Goal: Task Accomplishment & Management: Use online tool/utility

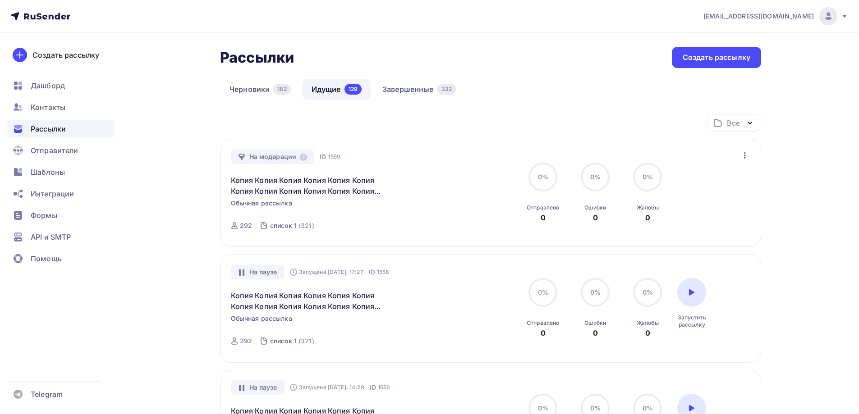
click at [564, 66] on div "Рассылки Рассылки Создать рассылку" at bounding box center [490, 57] width 541 height 21
click at [427, 89] on link "Завершенные 332" at bounding box center [419, 89] width 92 height 21
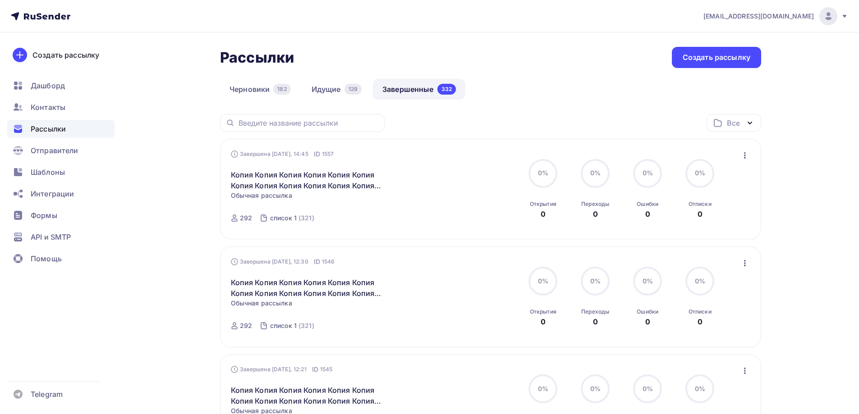
click at [745, 158] on icon "button" at bounding box center [744, 155] width 11 height 11
click at [682, 212] on div "Копировать в новую" at bounding box center [703, 215] width 92 height 11
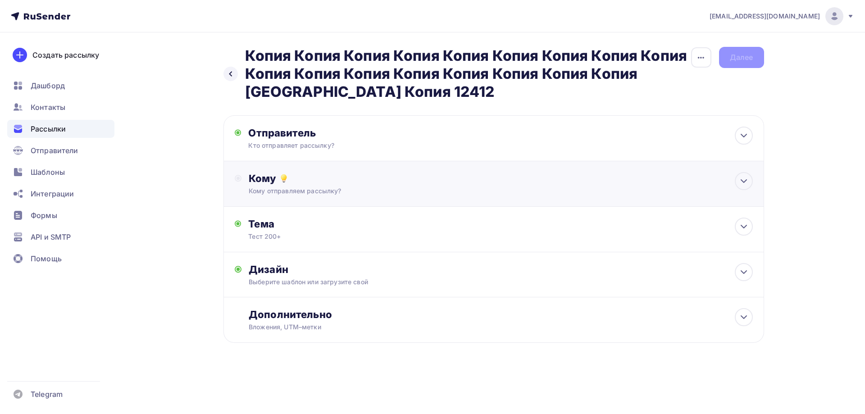
click at [288, 179] on div "Кому" at bounding box center [501, 178] width 504 height 13
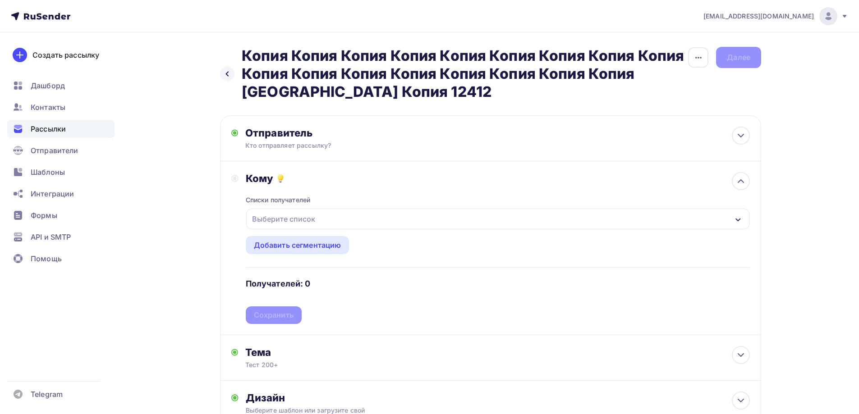
click at [306, 229] on button "Выберите список" at bounding box center [498, 219] width 504 height 22
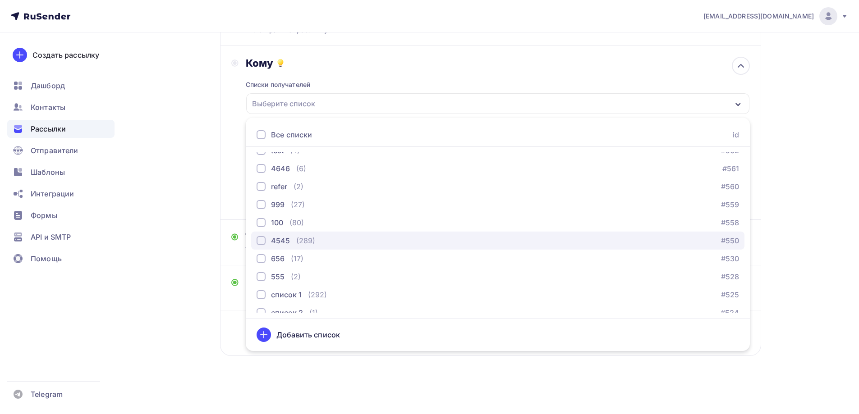
scroll to position [615, 0]
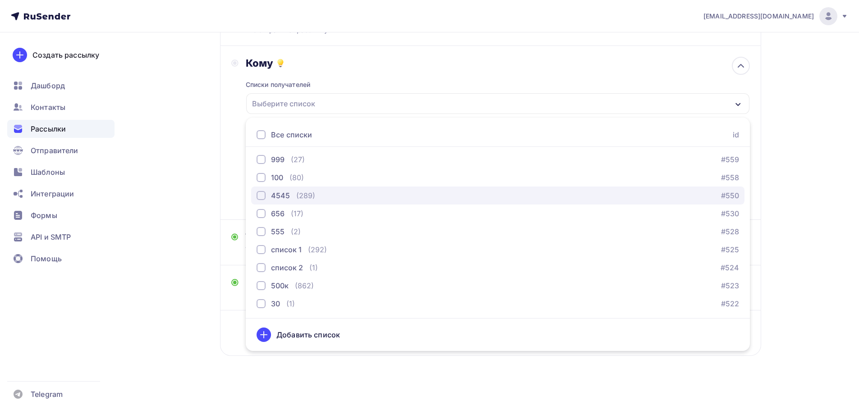
click at [320, 199] on div "4545 (289) #550" at bounding box center [497, 195] width 482 height 11
click at [199, 193] on div "Назад Копия Копия Копия Копия Копия Копия Копия Копия Копия Копия Копия Копия К…" at bounding box center [429, 165] width 739 height 497
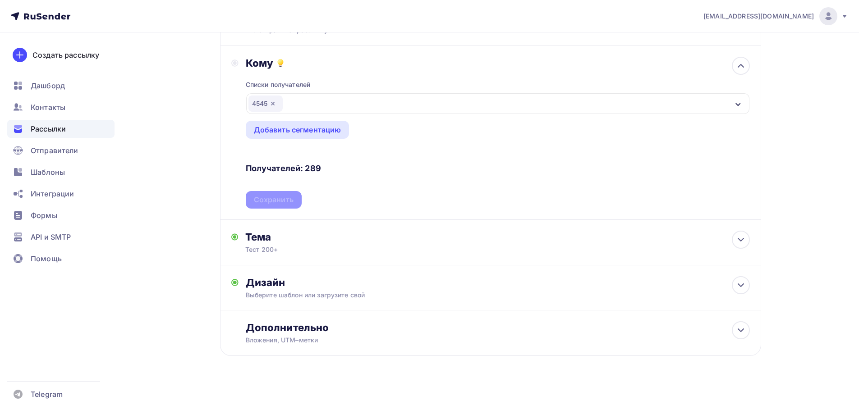
click at [269, 201] on div "Сохранить" at bounding box center [274, 200] width 40 height 10
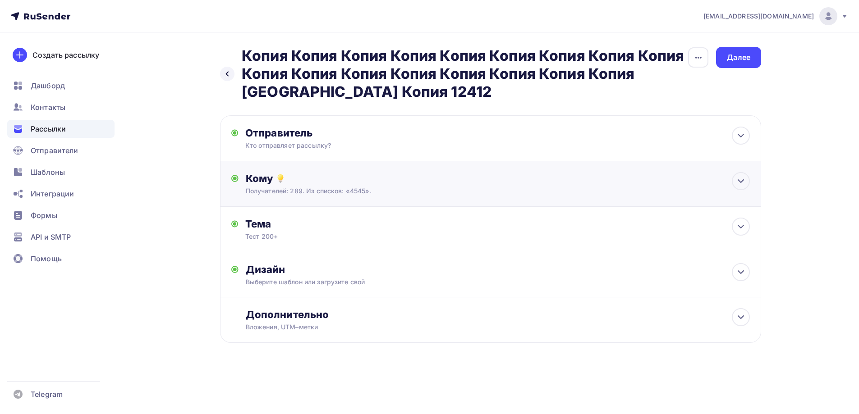
scroll to position [0, 0]
click at [735, 55] on div "Далее" at bounding box center [741, 57] width 23 height 10
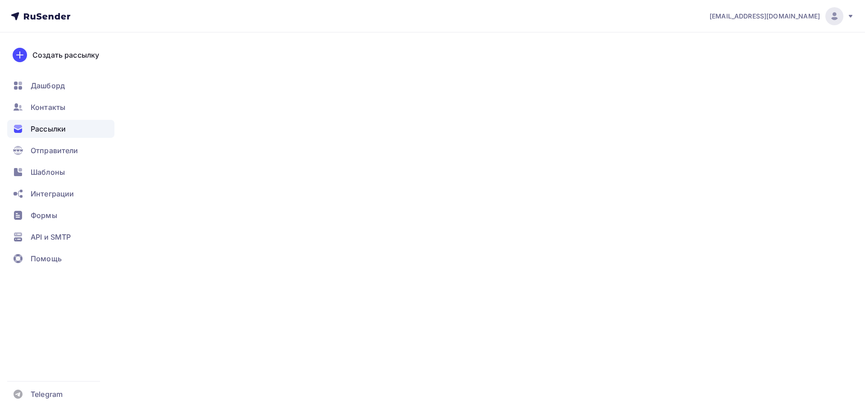
click at [733, 61] on div "Далее" at bounding box center [741, 57] width 23 height 10
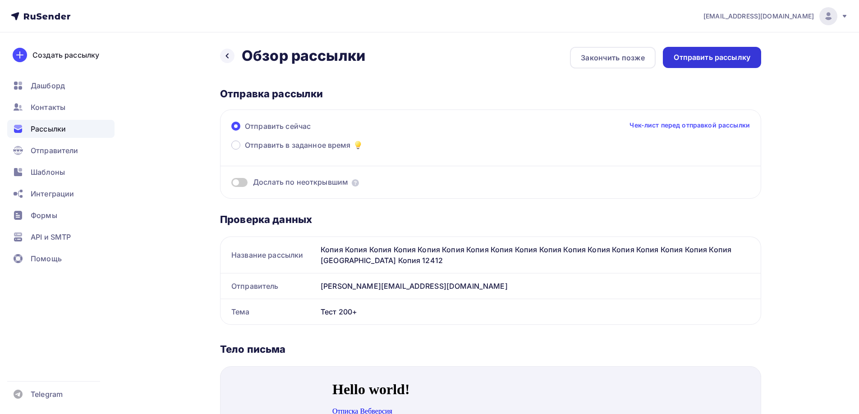
click at [732, 61] on div "Отправить рассылку" at bounding box center [711, 57] width 77 height 10
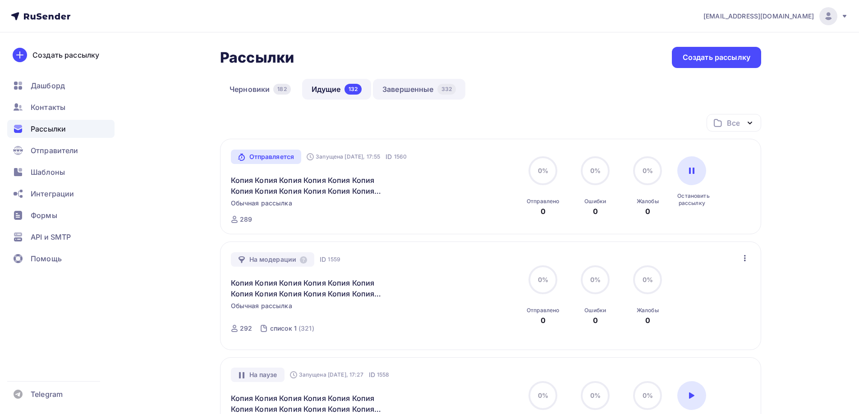
click at [407, 88] on link "Завершенные 332" at bounding box center [419, 89] width 92 height 21
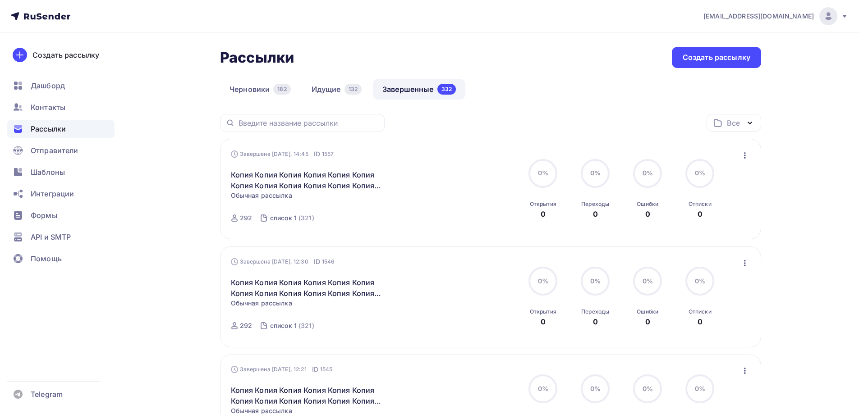
click at [748, 157] on icon "button" at bounding box center [744, 155] width 11 height 11
click at [674, 213] on div "Копировать в новую" at bounding box center [703, 215] width 92 height 11
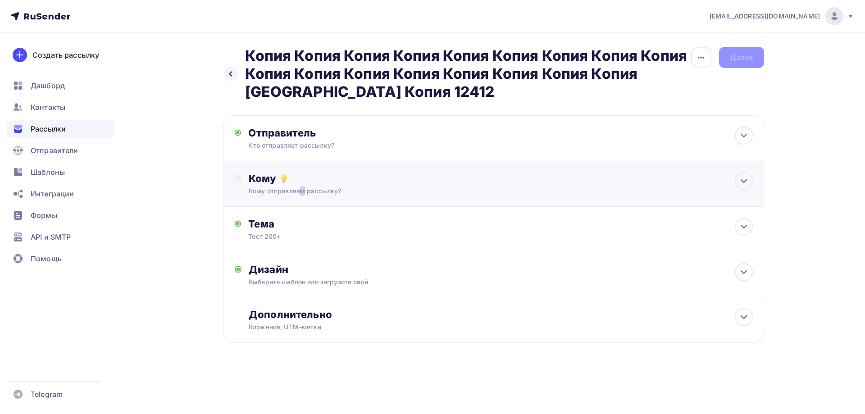
drag, startPoint x: 254, startPoint y: 195, endPoint x: 270, endPoint y: 196, distance: 15.4
click at [259, 192] on div "Кому Кому отправляем рассылку? Списки получателей Выберите список Все списки id…" at bounding box center [494, 184] width 541 height 46
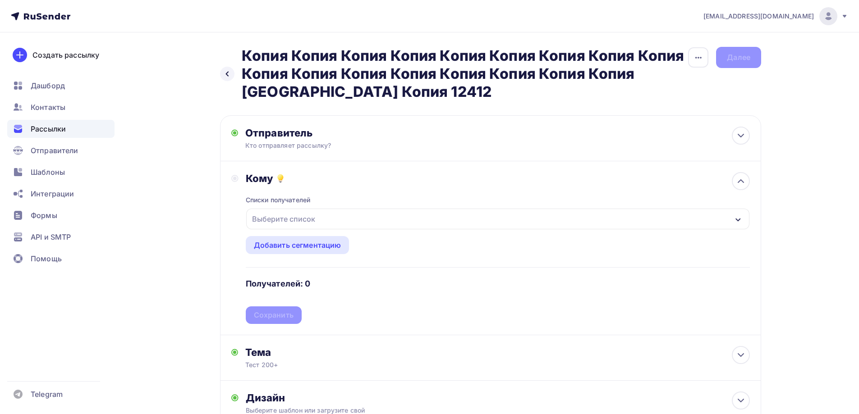
click at [288, 214] on div "Выберите список" at bounding box center [283, 219] width 70 height 16
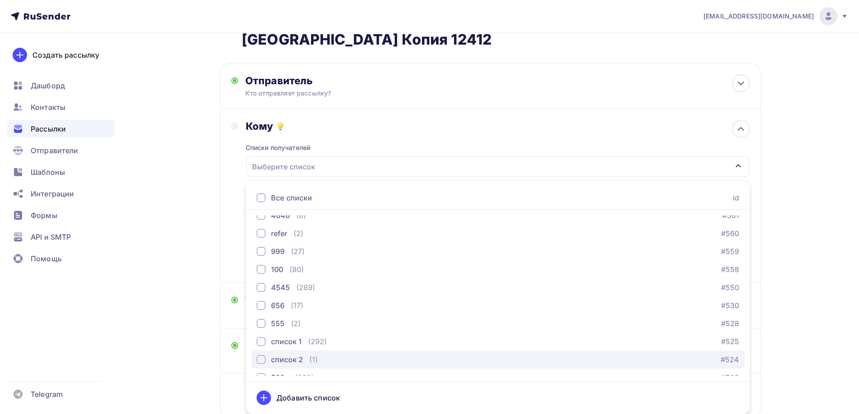
scroll to position [705, 0]
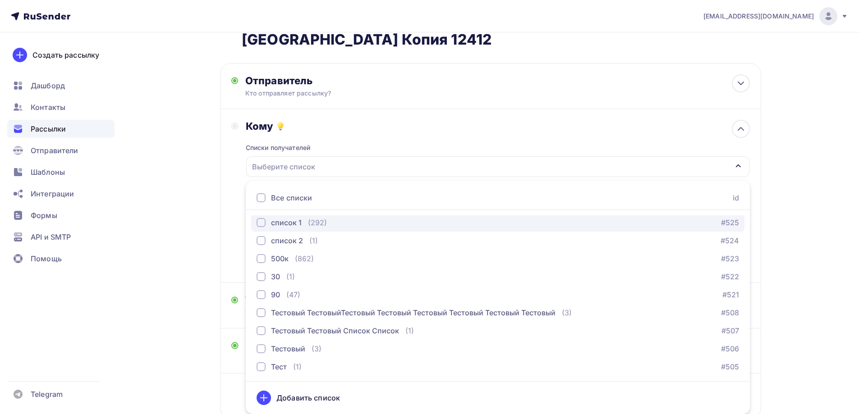
click at [297, 221] on div "список 1" at bounding box center [286, 222] width 31 height 11
drag, startPoint x: 224, startPoint y: 218, endPoint x: 228, endPoint y: 217, distance: 4.6
click at [225, 217] on div "Кому Списки получателей список 1 Все списки id ошибкии (9) #630 Баг: При скачив…" at bounding box center [490, 196] width 541 height 174
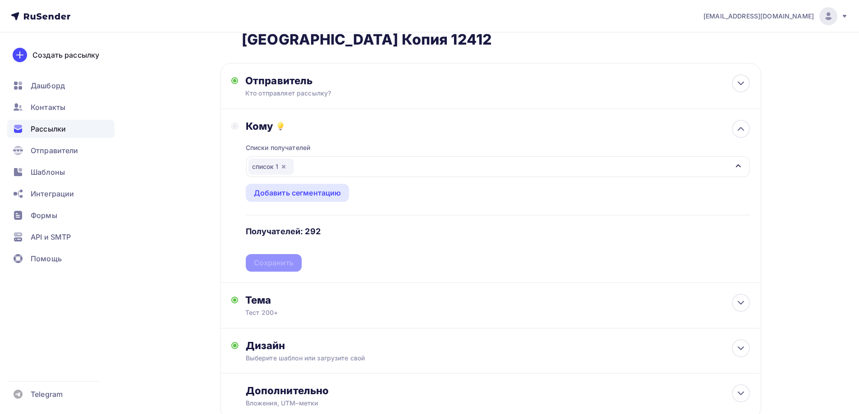
click at [272, 255] on div "Списки получателей список 1 Все списки id ошибкии (9) #630 Баг: При скачивании …" at bounding box center [498, 202] width 504 height 139
click at [272, 261] on div "Сохранить" at bounding box center [274, 263] width 40 height 10
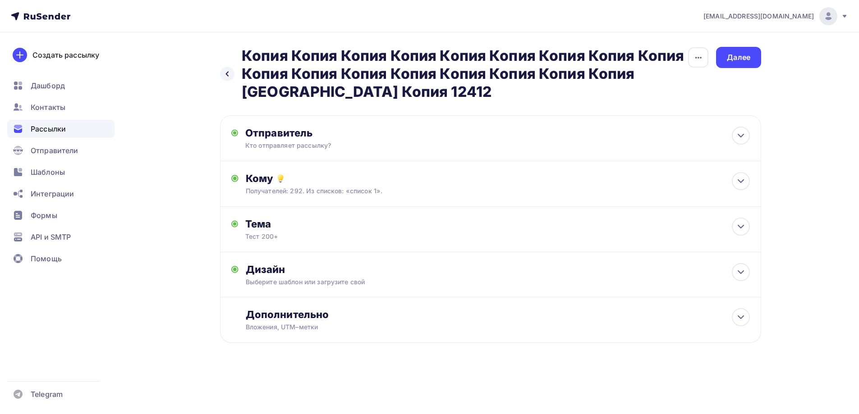
scroll to position [0, 0]
click at [731, 62] on div "Далее" at bounding box center [741, 57] width 23 height 10
click at [732, 63] on div "Далее" at bounding box center [741, 57] width 45 height 21
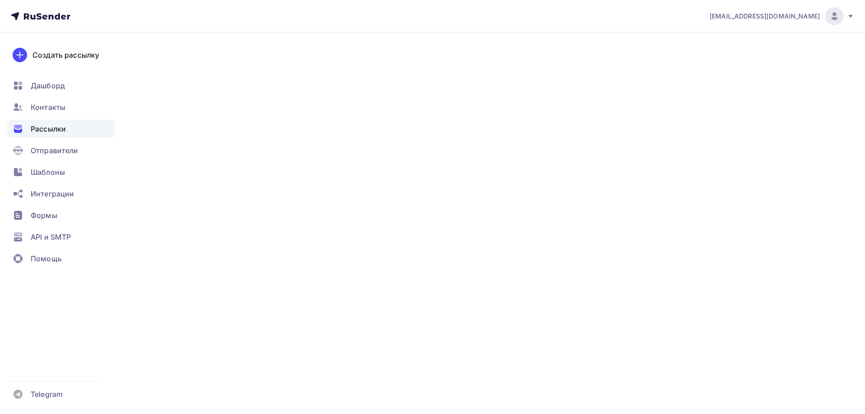
click at [732, 63] on div "Далее" at bounding box center [741, 57] width 45 height 21
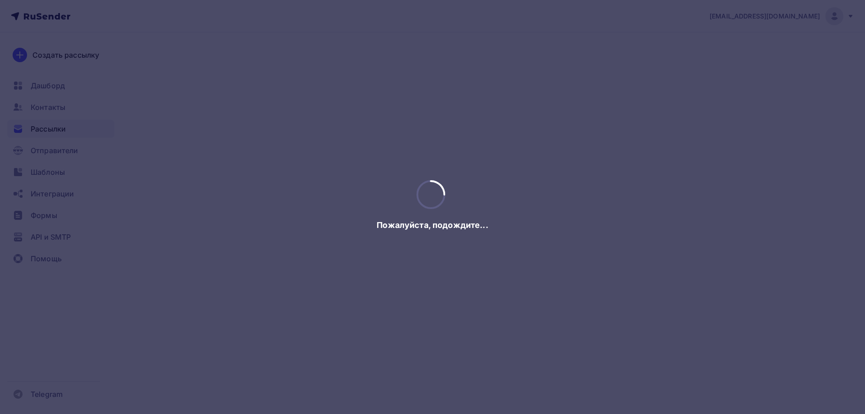
click at [732, 63] on div at bounding box center [432, 207] width 865 height 414
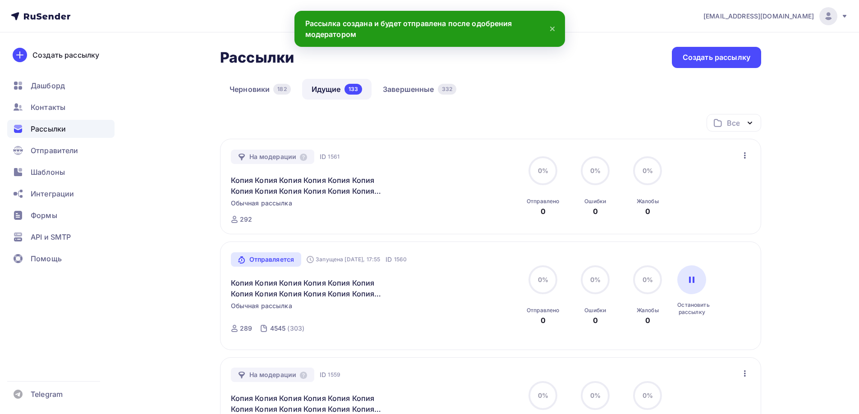
click at [274, 214] on div "На модерации ID 1561 Копия Копия Копия Копия Копия Копия Копия Копия Копия Копи…" at bounding box center [334, 187] width 206 height 74
click at [259, 221] on div "На модерации ID 1561 Копия Копия Копия Копия Копия Копия Копия Копия Копия Копи…" at bounding box center [334, 187] width 206 height 74
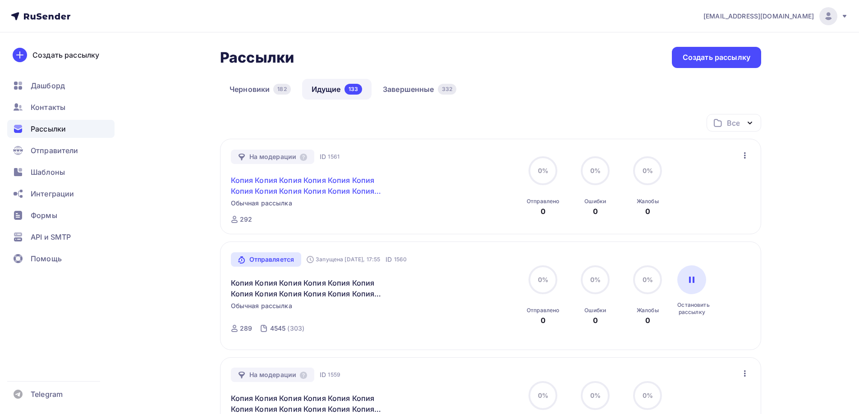
click at [339, 180] on link "Копия Копия Копия Копия Копия Копия Копия Копия Копия Копия Копия Копия Копия К…" at bounding box center [308, 186] width 155 height 22
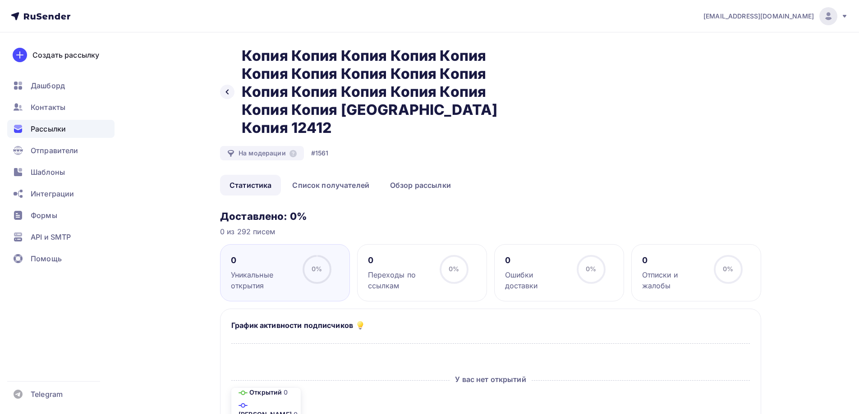
click at [82, 128] on div "Рассылки" at bounding box center [60, 129] width 107 height 18
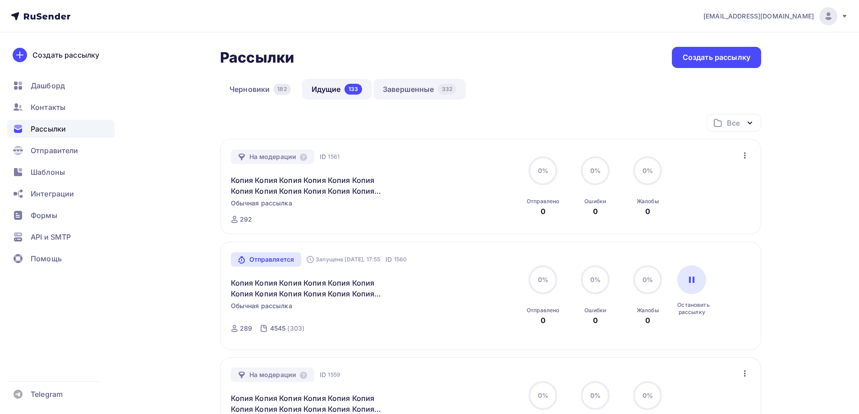
click at [411, 82] on link "Завершенные 332" at bounding box center [419, 89] width 92 height 21
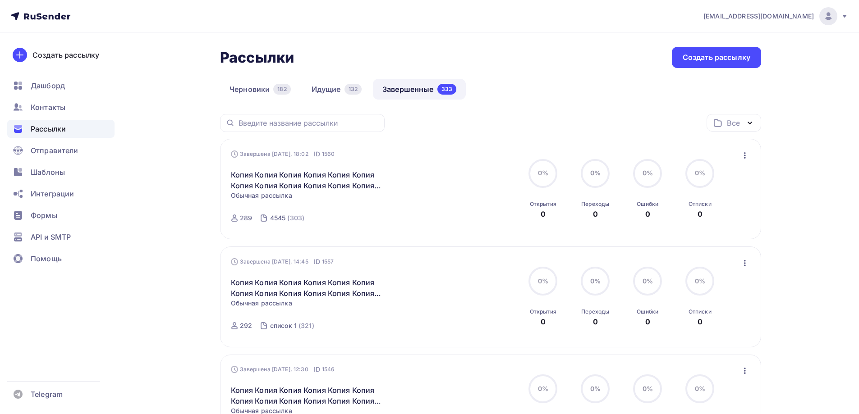
click at [742, 157] on icon "button" at bounding box center [744, 155] width 11 height 11
click at [692, 218] on div "Копировать в новую" at bounding box center [703, 215] width 92 height 11
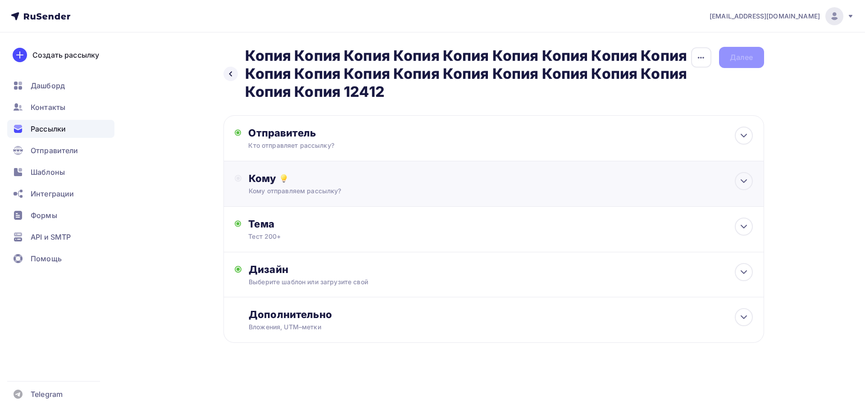
click at [283, 169] on div "Кому Кому отправляем рассылку? Списки получателей Выберите список Все списки id…" at bounding box center [494, 184] width 541 height 46
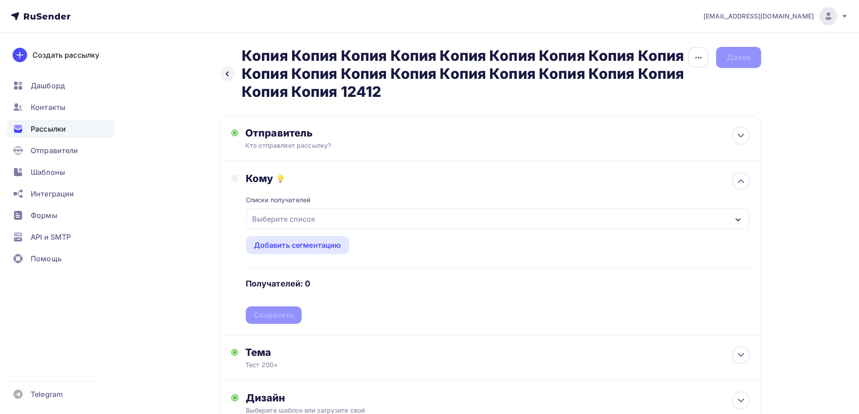
click at [288, 220] on div "Выберите список" at bounding box center [283, 219] width 70 height 16
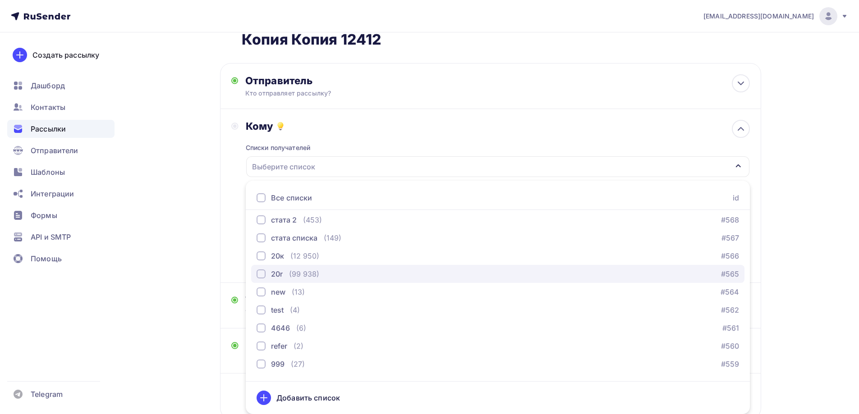
scroll to position [586, 0]
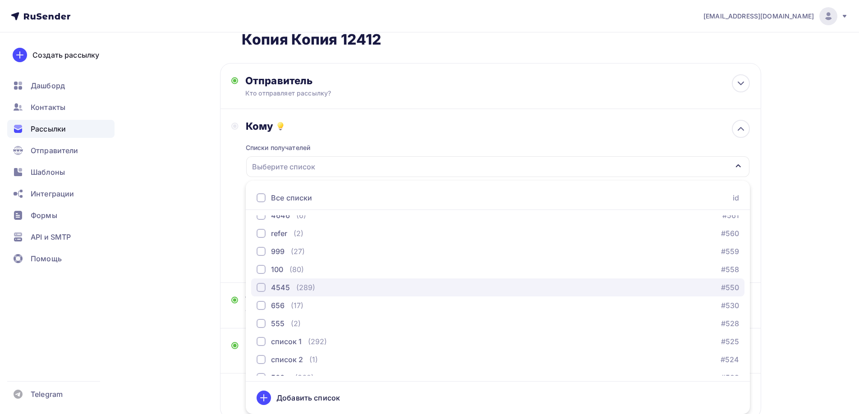
drag, startPoint x: 287, startPoint y: 289, endPoint x: 281, endPoint y: 279, distance: 10.9
click at [288, 287] on div "4545" at bounding box center [280, 287] width 19 height 11
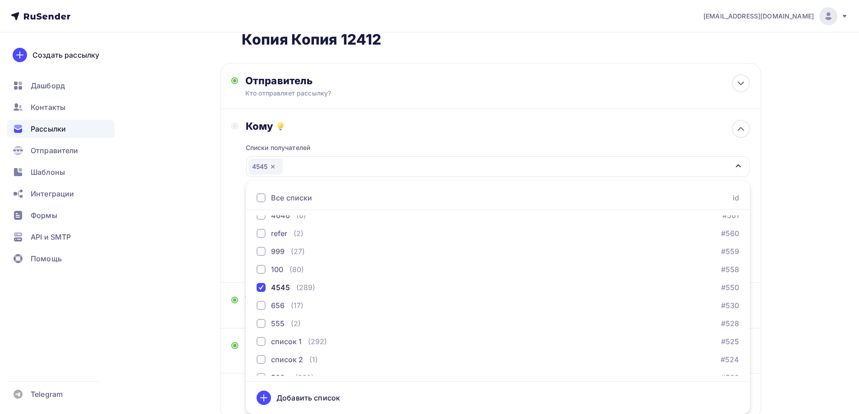
click at [207, 235] on div "Назад Копия Копия Копия Копия Копия Копия Копия Копия Копия Копия Копия Копия К…" at bounding box center [429, 228] width 739 height 497
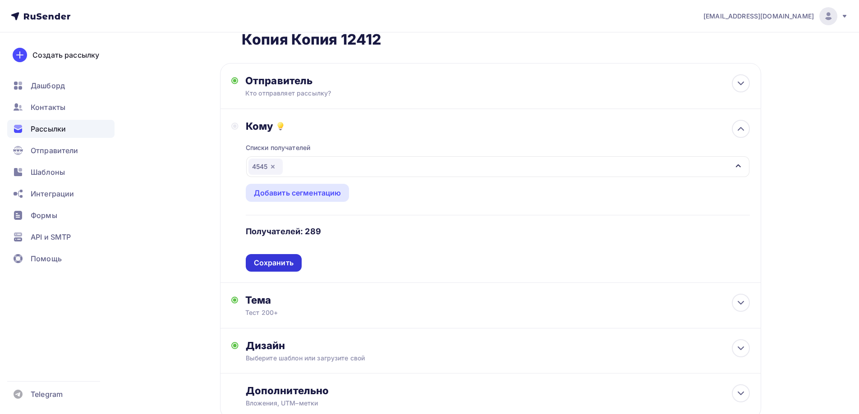
click at [256, 266] on div "Списки получателей 4545 Все списки id ошибкии (9) #630 Баг: При скачивании конт…" at bounding box center [498, 202] width 504 height 139
click at [286, 263] on div "Сохранить" at bounding box center [274, 263] width 56 height 18
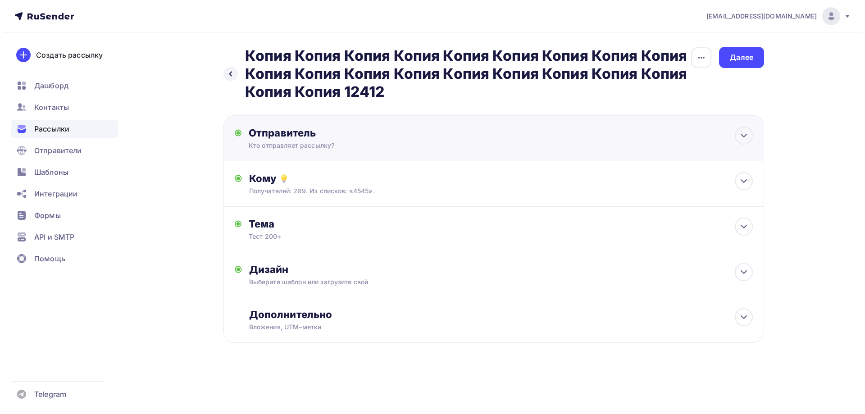
scroll to position [0, 0]
drag, startPoint x: 759, startPoint y: 47, endPoint x: 755, endPoint y: 52, distance: 6.4
click at [757, 50] on div "Далее" at bounding box center [741, 57] width 45 height 21
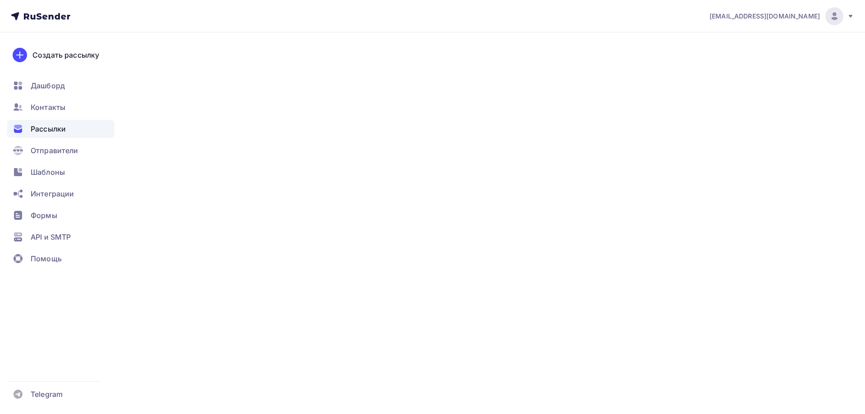
click at [736, 58] on div "Далее" at bounding box center [741, 57] width 23 height 10
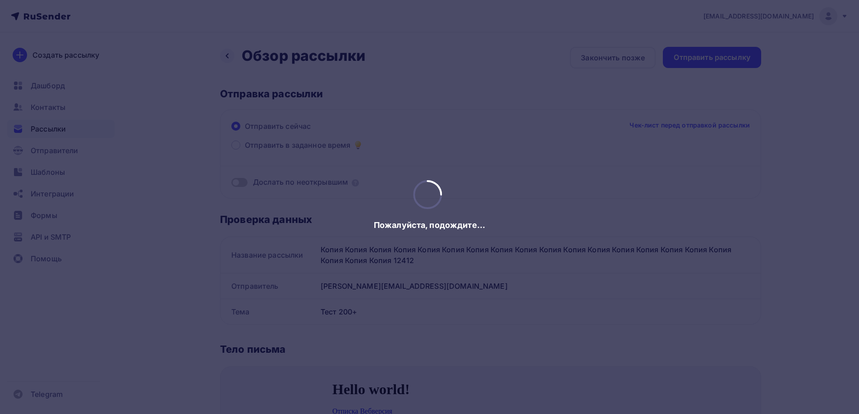
click at [732, 55] on div "Отправить рассылку" at bounding box center [711, 57] width 77 height 10
